Goal: Information Seeking & Learning: Learn about a topic

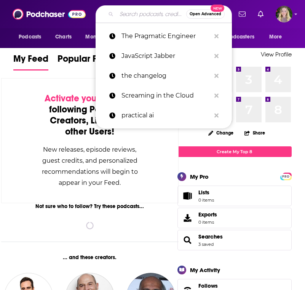
click at [129, 13] on input "Search podcasts, credits, & more..." at bounding box center [151, 14] width 70 height 12
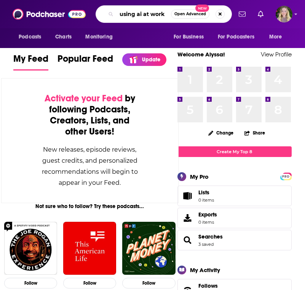
type input "using ai at work"
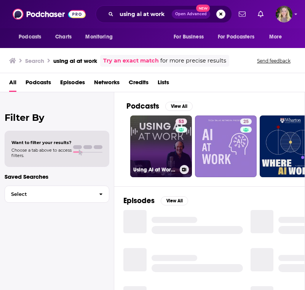
click at [139, 150] on link "53 Using AI at Work: AI in the Workplace & Generative AI for Business Leaders" at bounding box center [161, 146] width 62 height 62
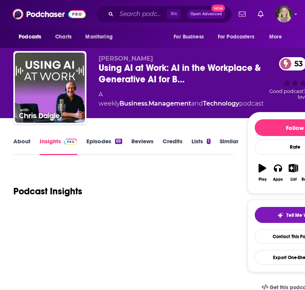
click at [19, 141] on link "About" at bounding box center [21, 146] width 17 height 18
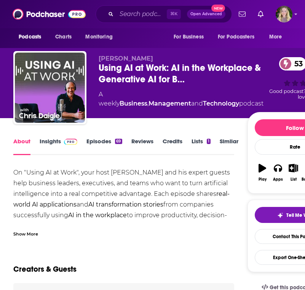
click at [29, 232] on div "Show More" at bounding box center [25, 233] width 25 height 7
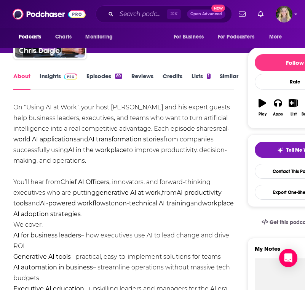
scroll to position [66, 0]
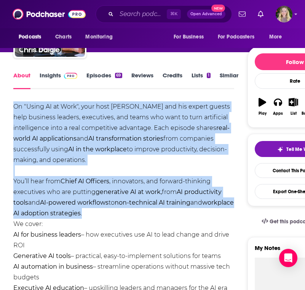
drag, startPoint x: 126, startPoint y: 211, endPoint x: 9, endPoint y: 98, distance: 162.4
copy div "On "Using AI at Work", your host [PERSON_NAME] and his expert guests help busin…"
